Goal: Information Seeking & Learning: Learn about a topic

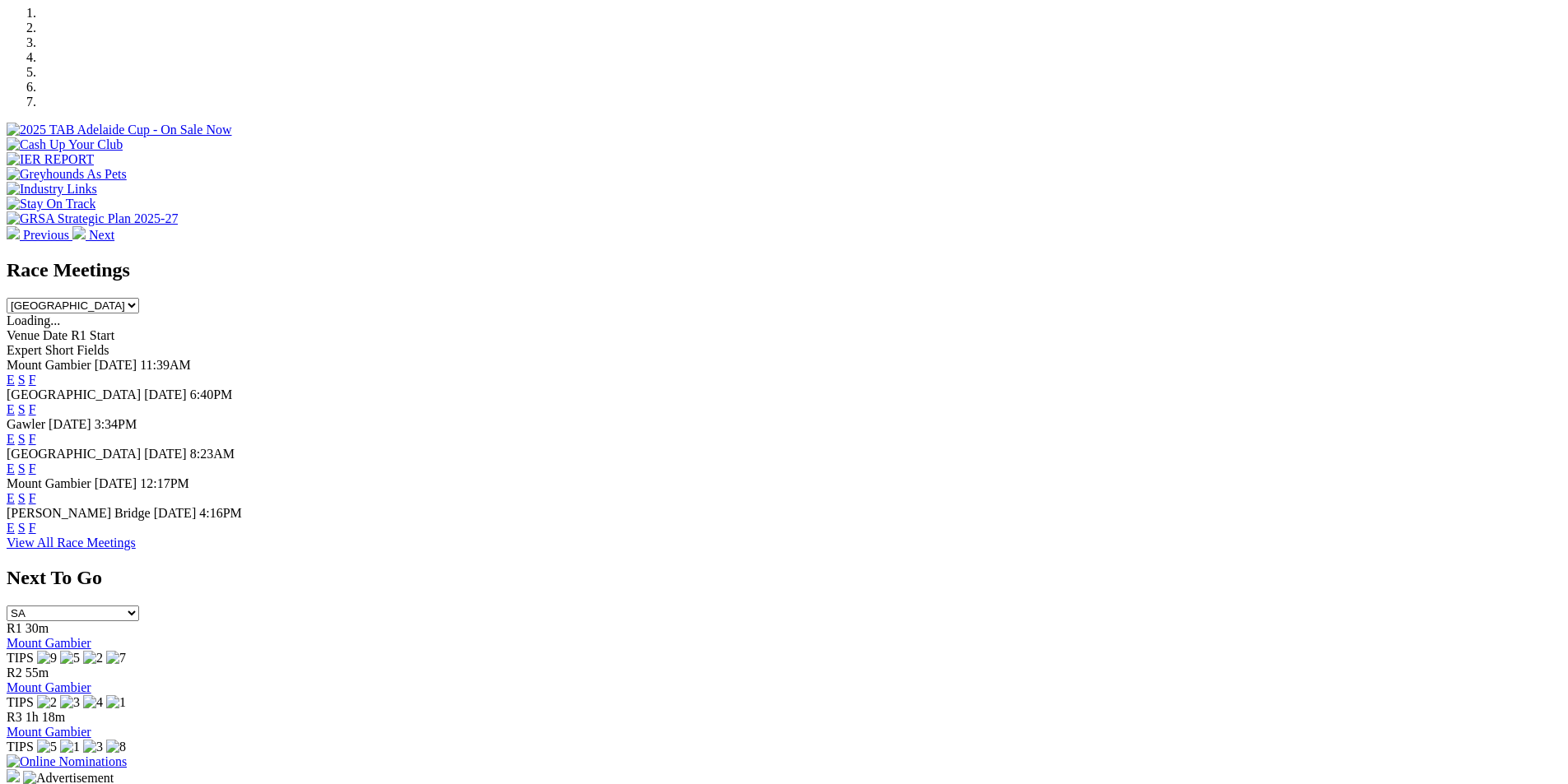
scroll to position [598, 0]
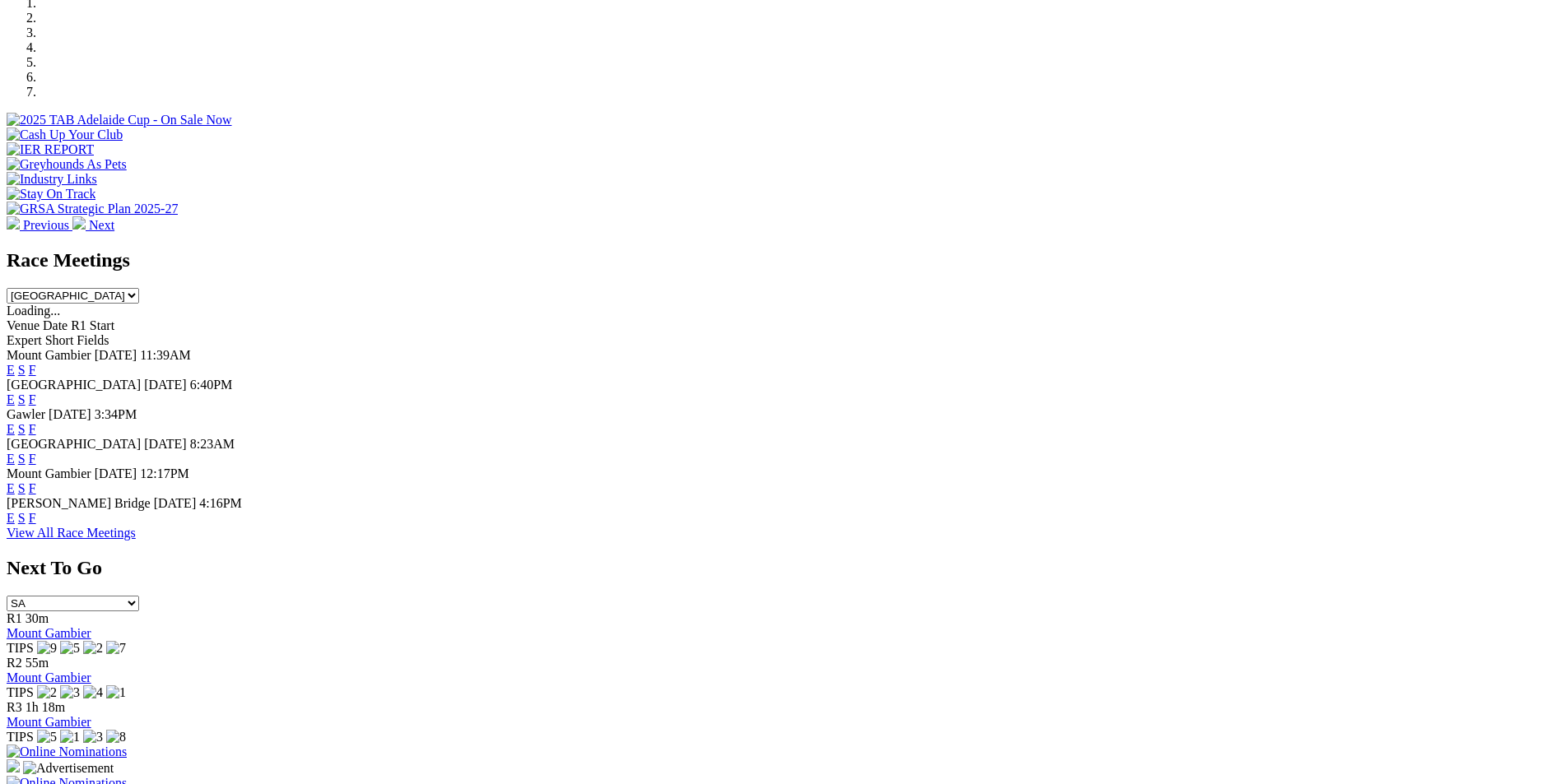
click at [15, 392] on link "E" at bounding box center [11, 399] width 9 height 14
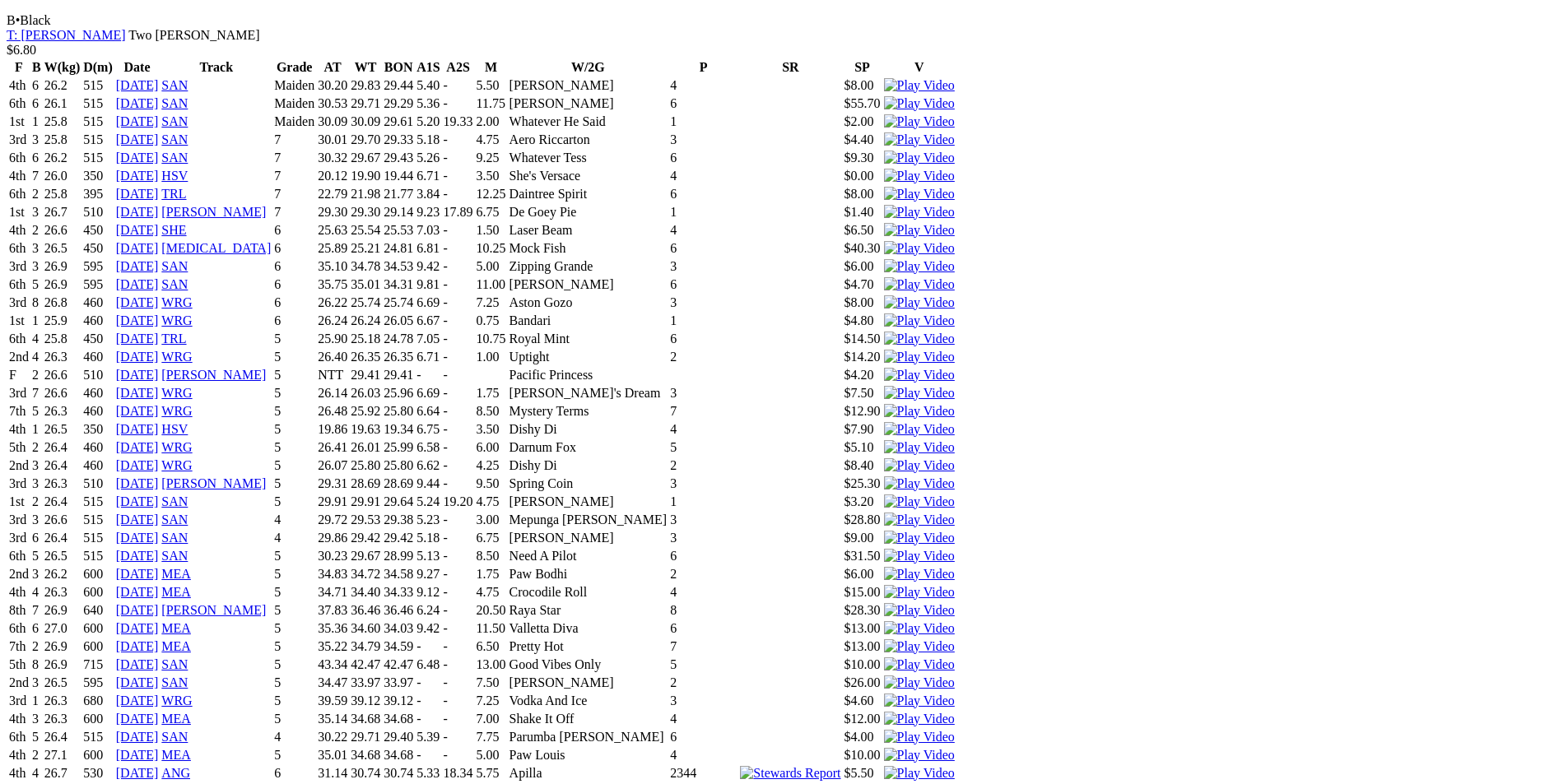
scroll to position [3028, 0]
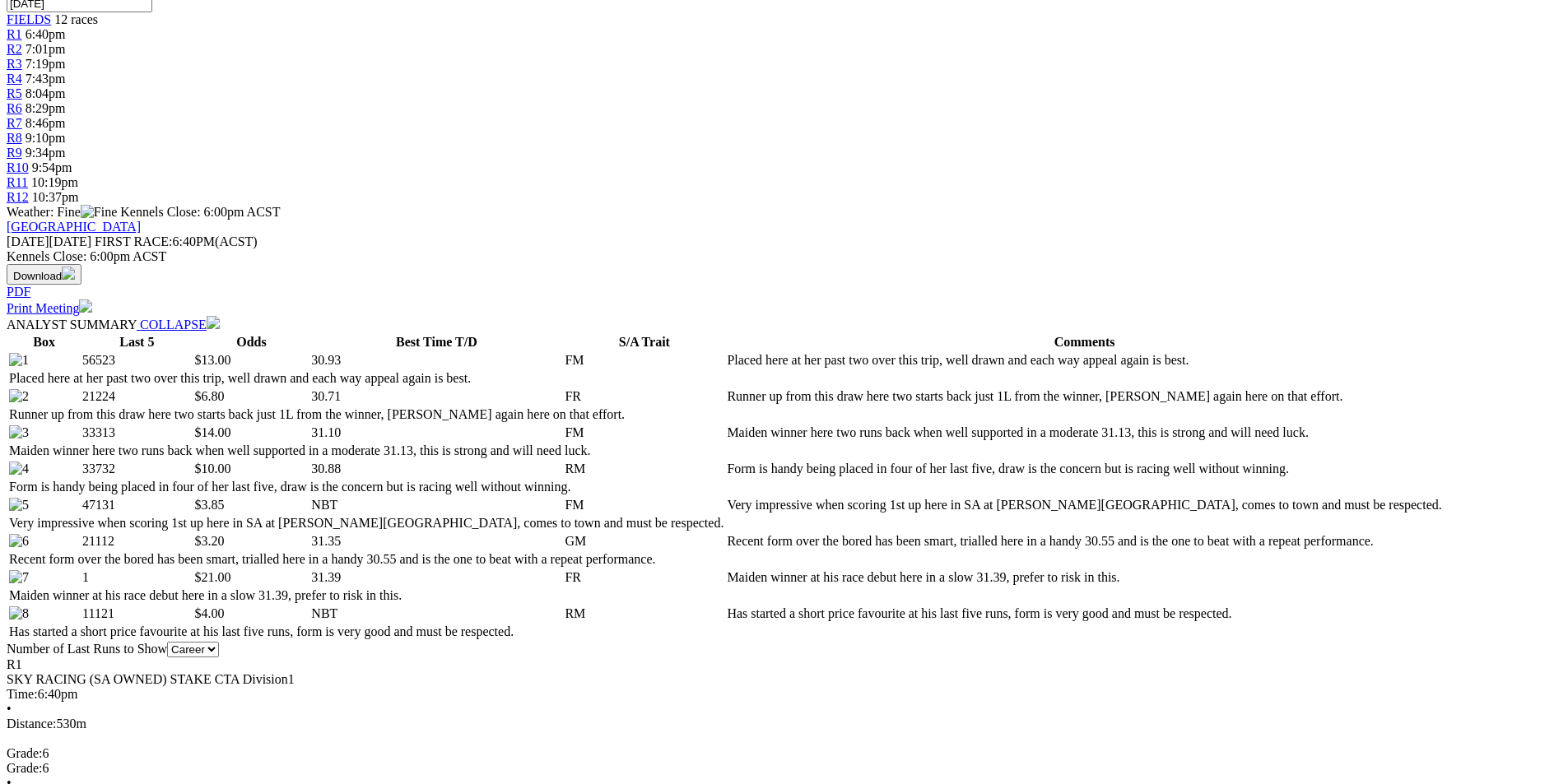
scroll to position [0, 0]
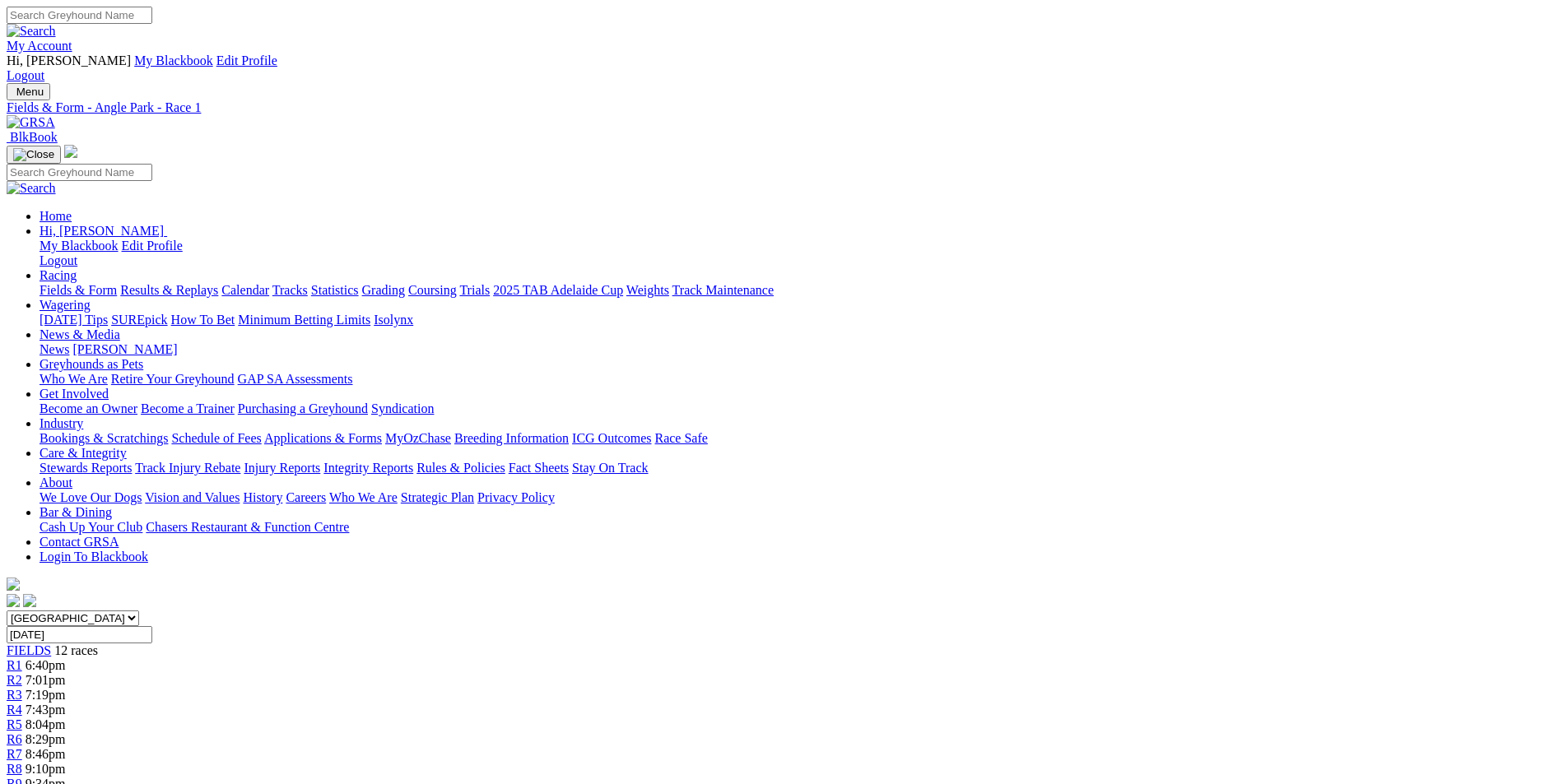
click at [66, 777] on span "9:34pm" at bounding box center [45, 784] width 41 height 14
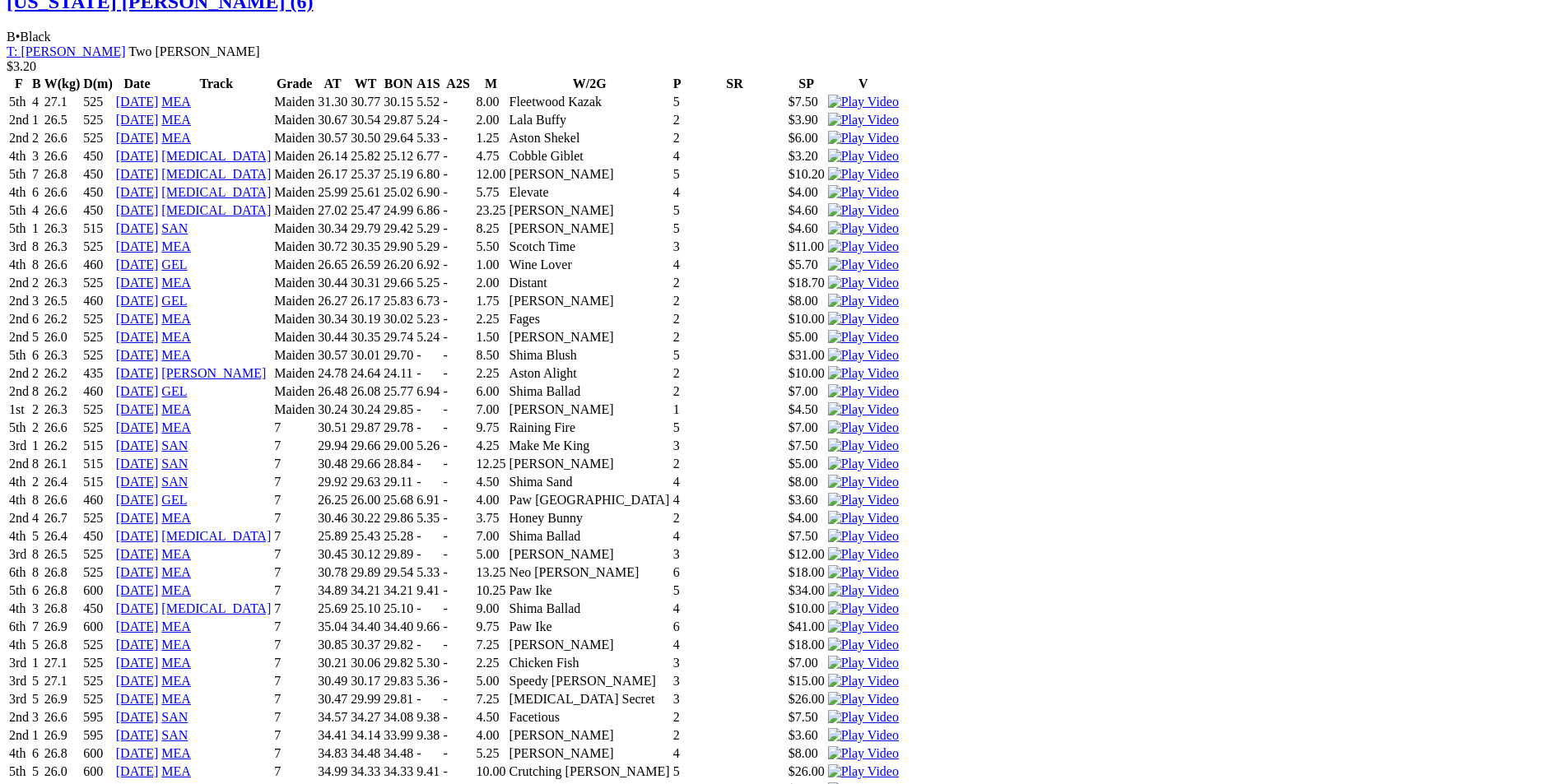
scroll to position [1649, 0]
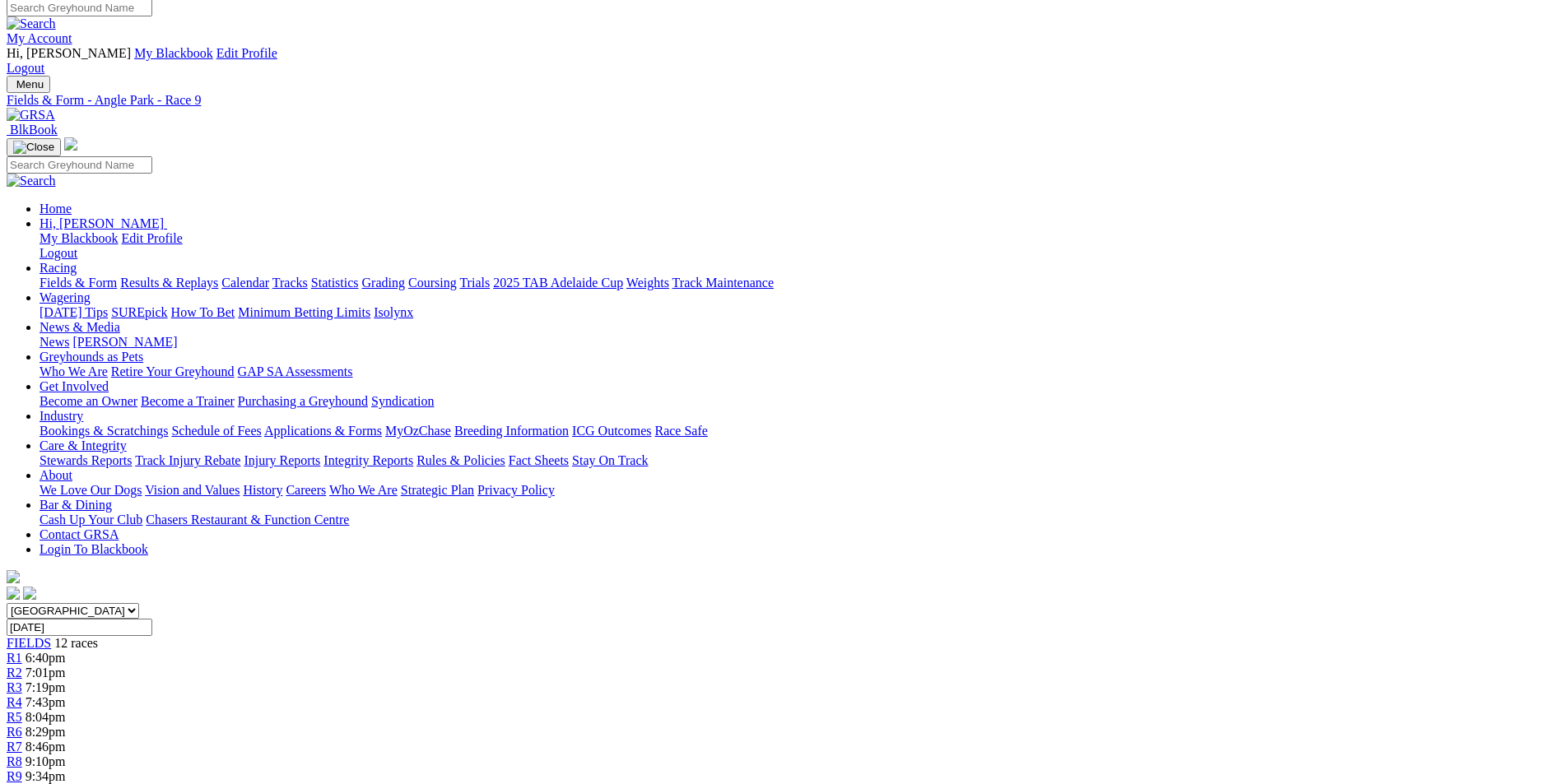
scroll to position [0, 0]
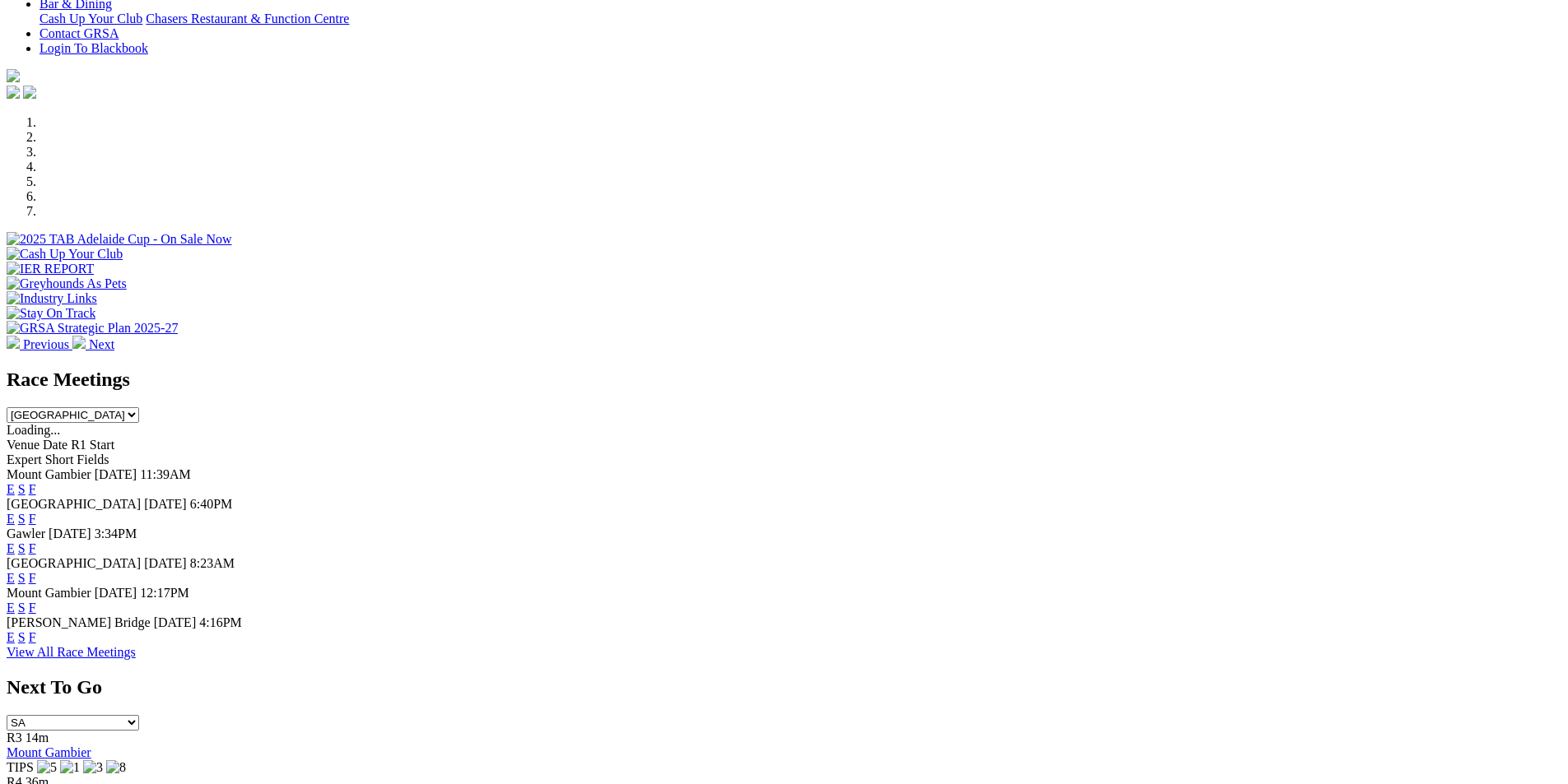
scroll to position [483, 0]
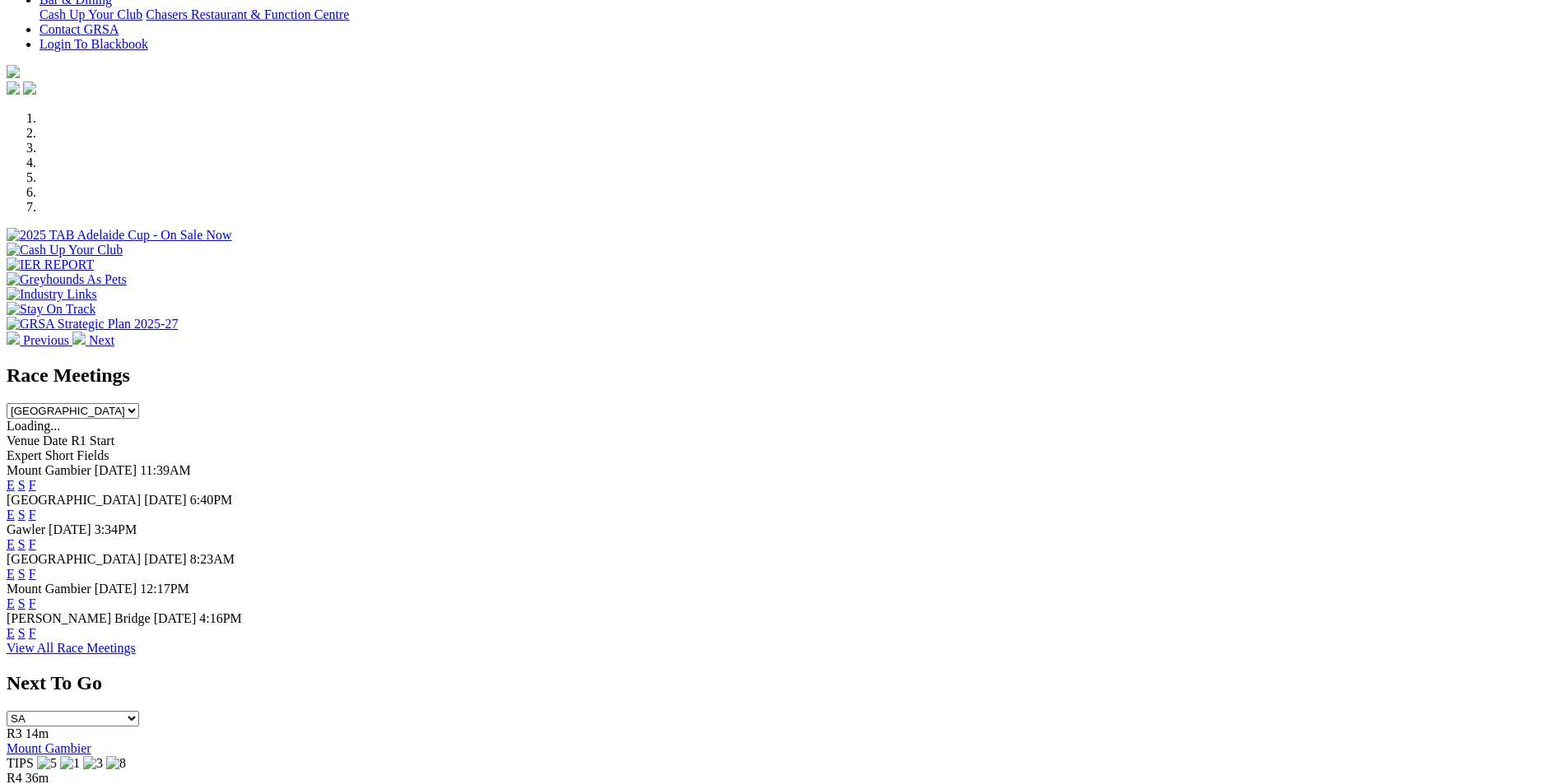
click at [36, 537] on link "F" at bounding box center [33, 544] width 8 height 14
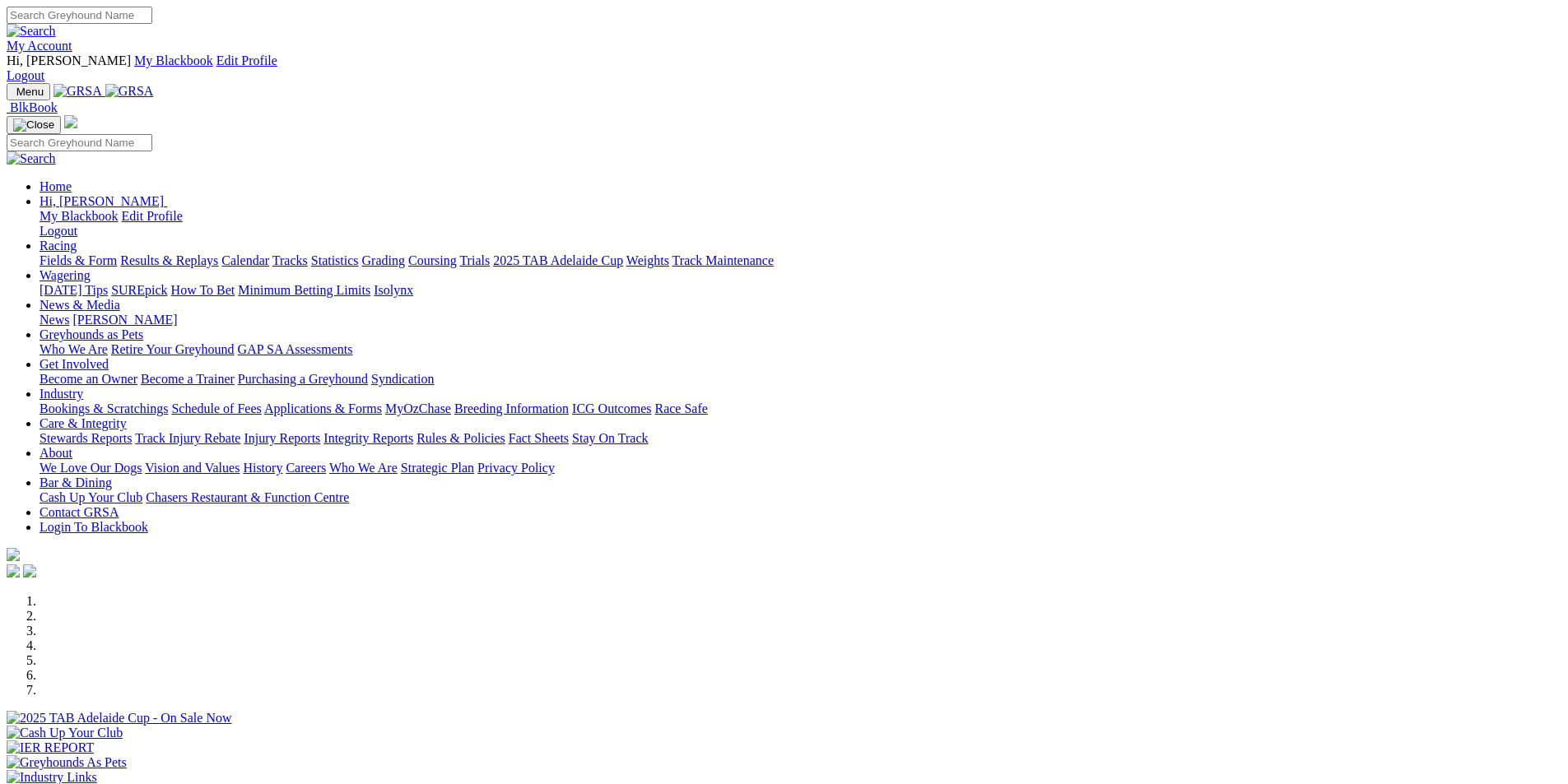
click at [135, 595] on div "Previous Next" at bounding box center [784, 712] width 1554 height 237
